Goal: Book appointment/travel/reservation

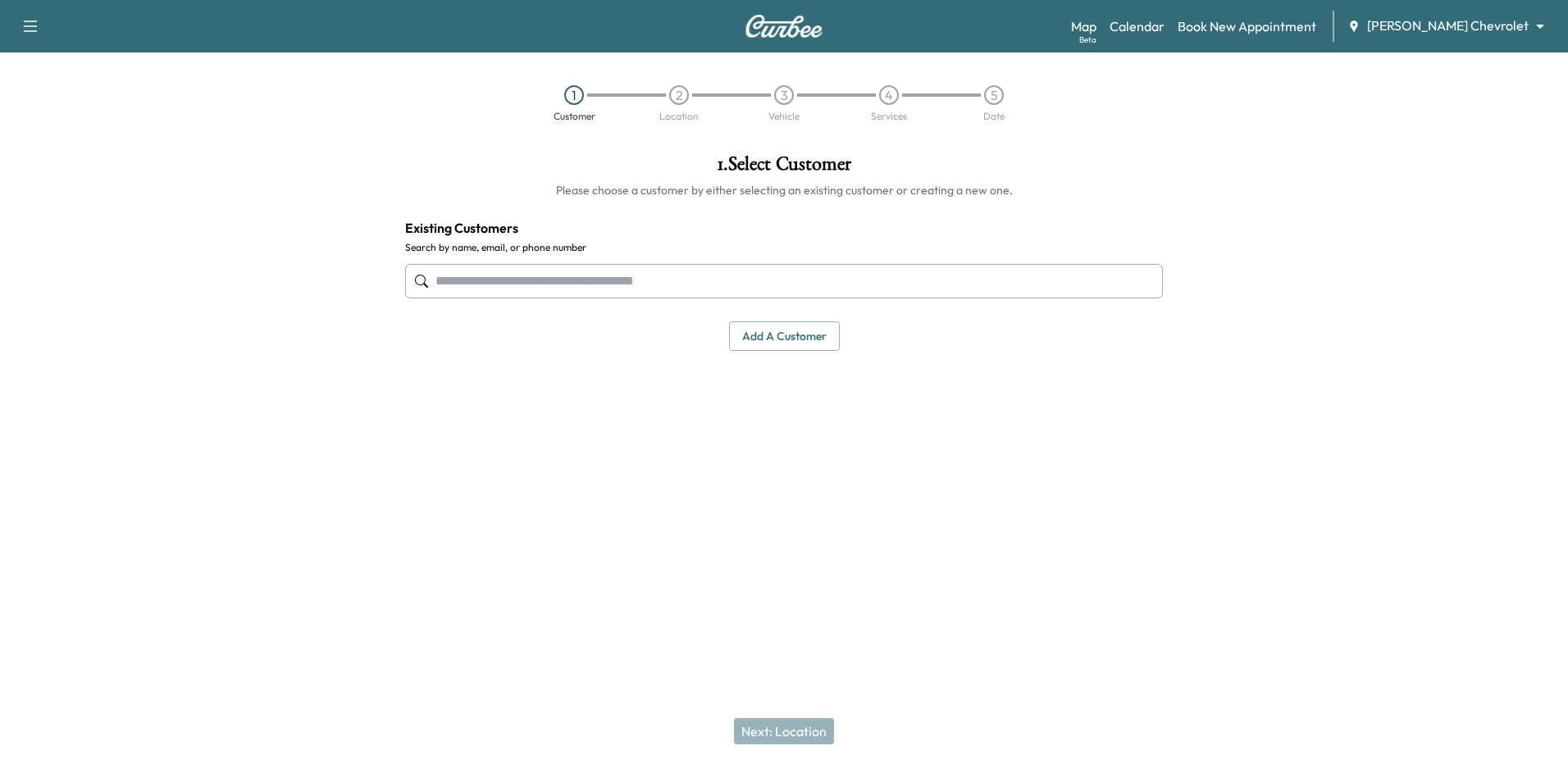
click at [28, 15] on button "button" at bounding box center [30, 26] width 34 height 26
click at [225, 127] on div "1 Customer 2 Location 3 Vehicle 4 Services 5 Date" at bounding box center [784, 104] width 1568 height 76
click at [1165, 31] on link "Calendar" at bounding box center [1136, 26] width 55 height 19
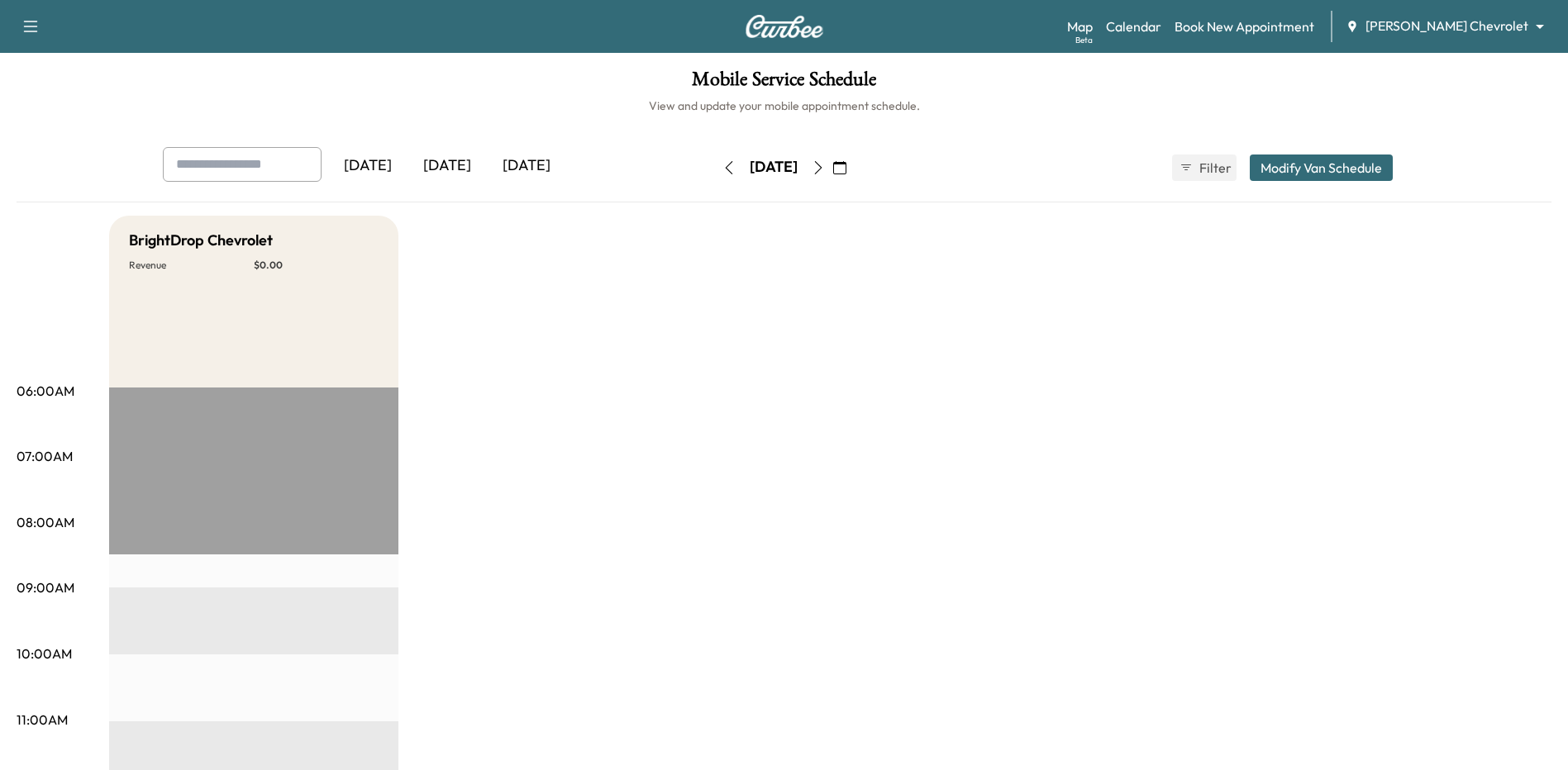
click at [544, 161] on div "[DATE]" at bounding box center [526, 166] width 79 height 38
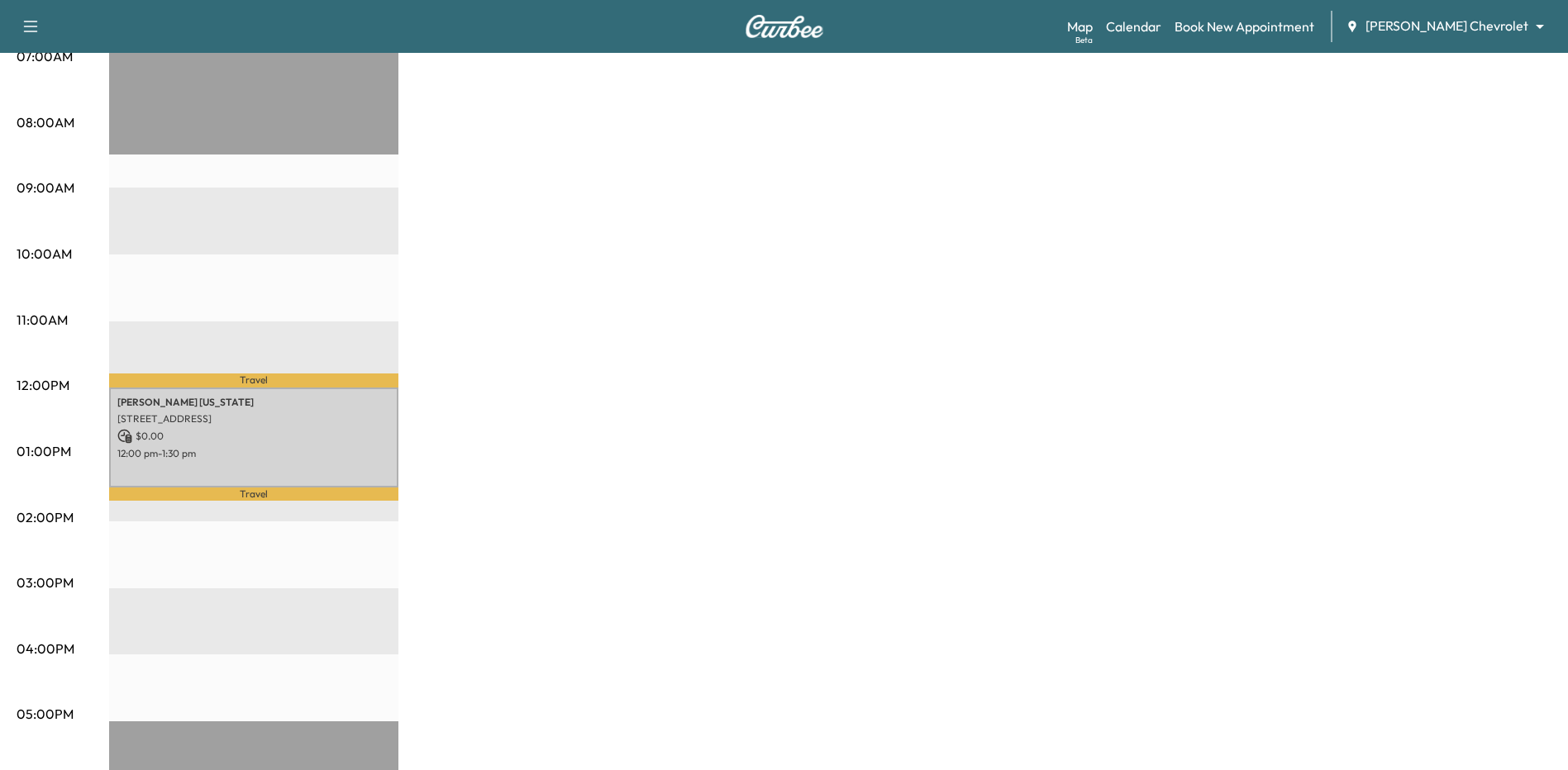
scroll to position [413, 0]
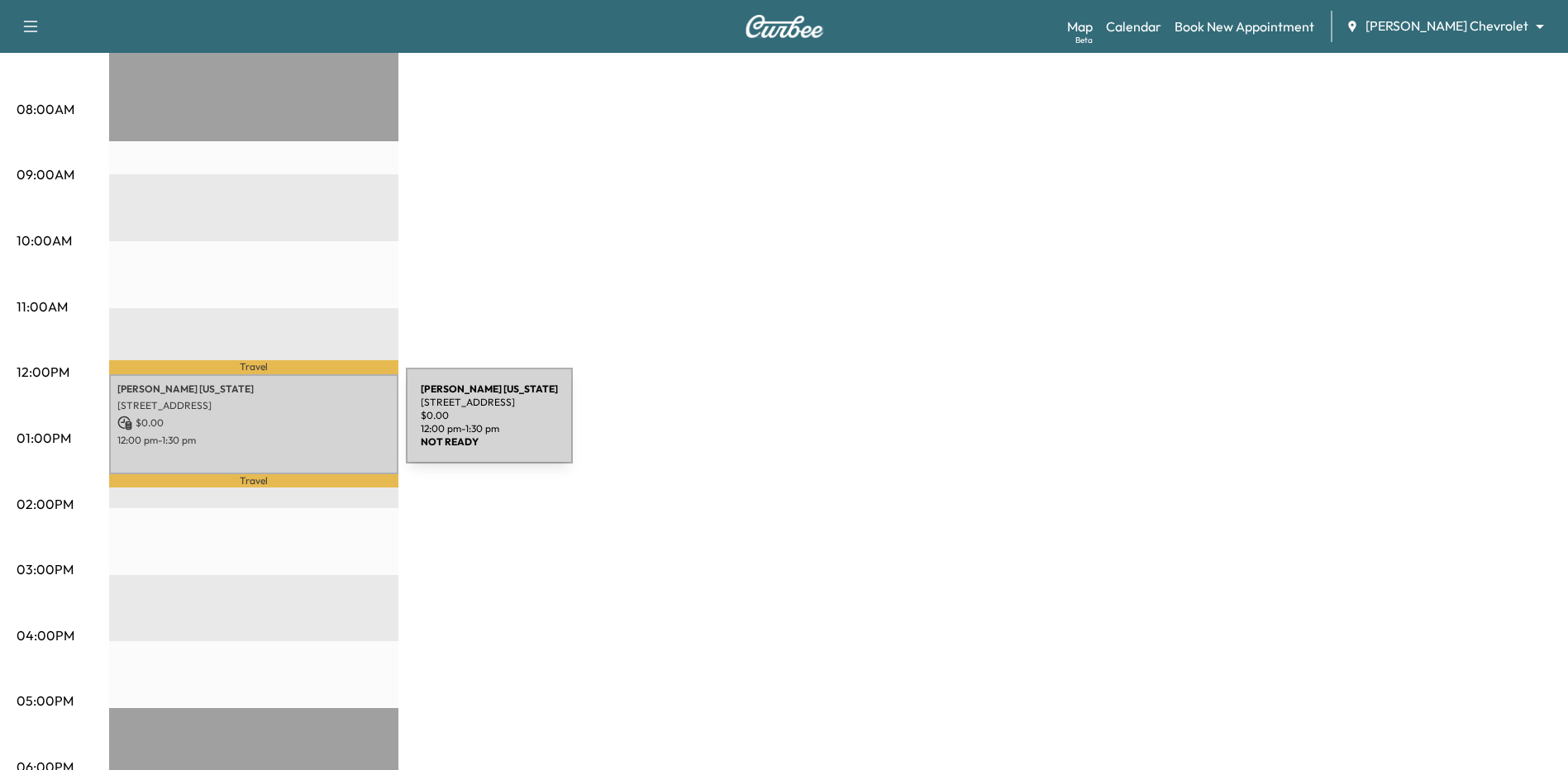
click at [280, 426] on div "[PERSON_NAME][US_STATE] [STREET_ADDRESS] $ 0.00 12:00 pm - 1:30 pm" at bounding box center [254, 424] width 289 height 100
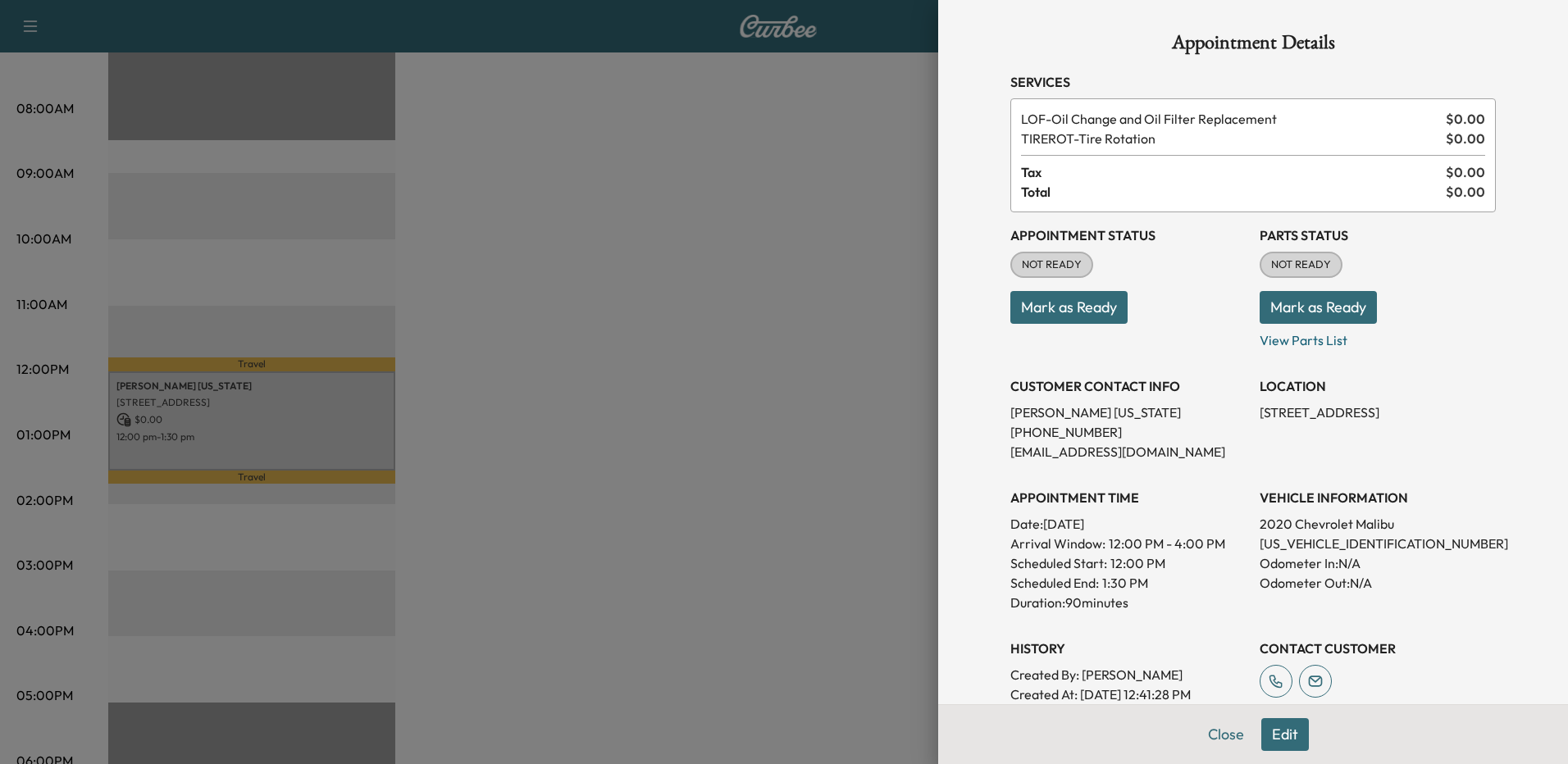
click at [588, 325] on div at bounding box center [784, 382] width 1568 height 764
